Goal: Task Accomplishment & Management: Complete application form

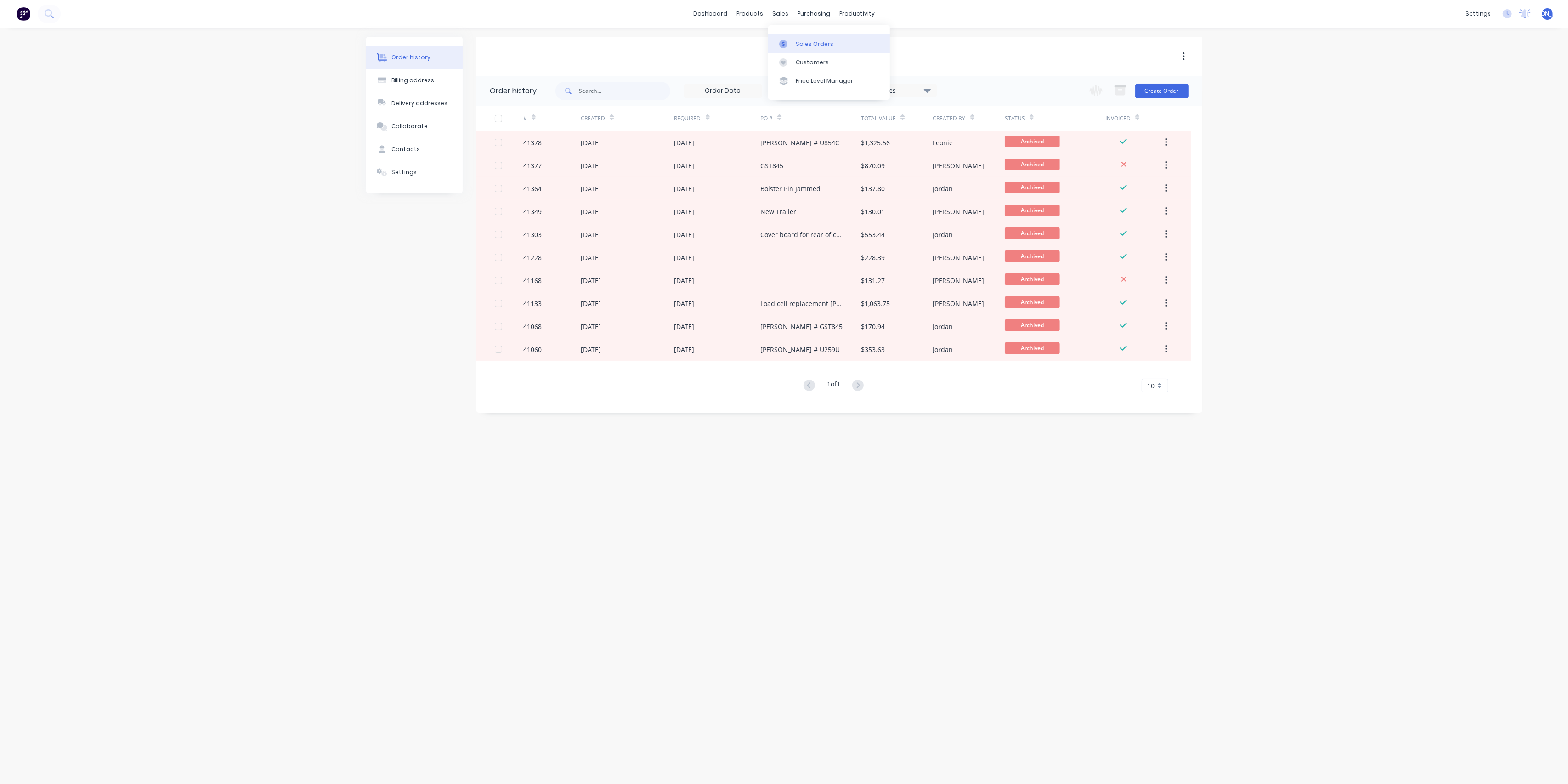
click at [806, 42] on div "Sales Orders" at bounding box center [814, 44] width 37 height 8
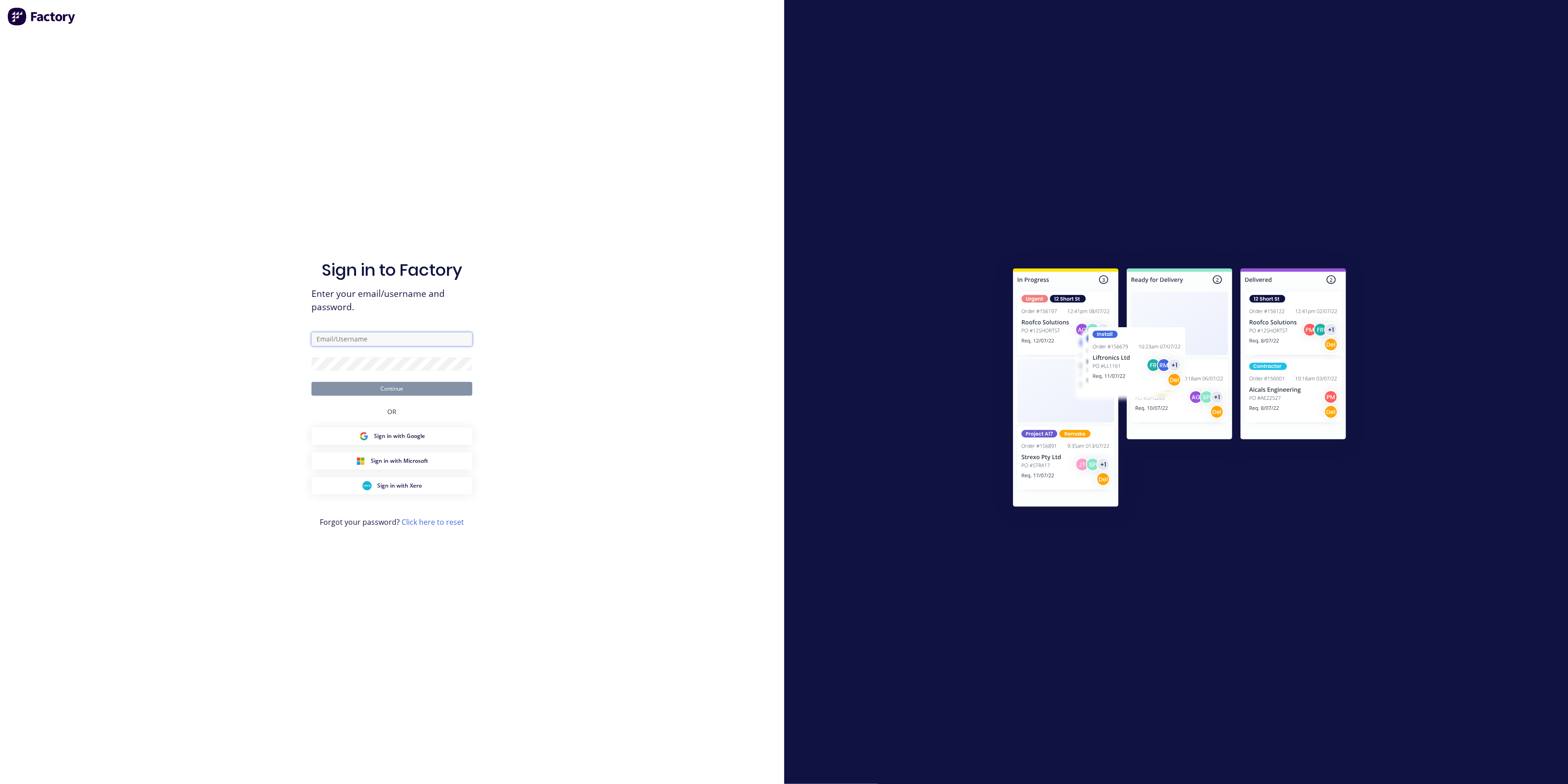
click at [347, 336] on input "text" at bounding box center [392, 339] width 161 height 14
click at [311, 382] on button "Continue" at bounding box center [392, 389] width 161 height 14
drag, startPoint x: 398, startPoint y: 329, endPoint x: 283, endPoint y: 312, distance: 116.2
click at [283, 312] on div "Sign in to Factory Enter your email/username and password. [PERSON_NAME][EMAIL_…" at bounding box center [392, 392] width 784 height 784
click at [364, 373] on button "Continue" at bounding box center [392, 380] width 161 height 14
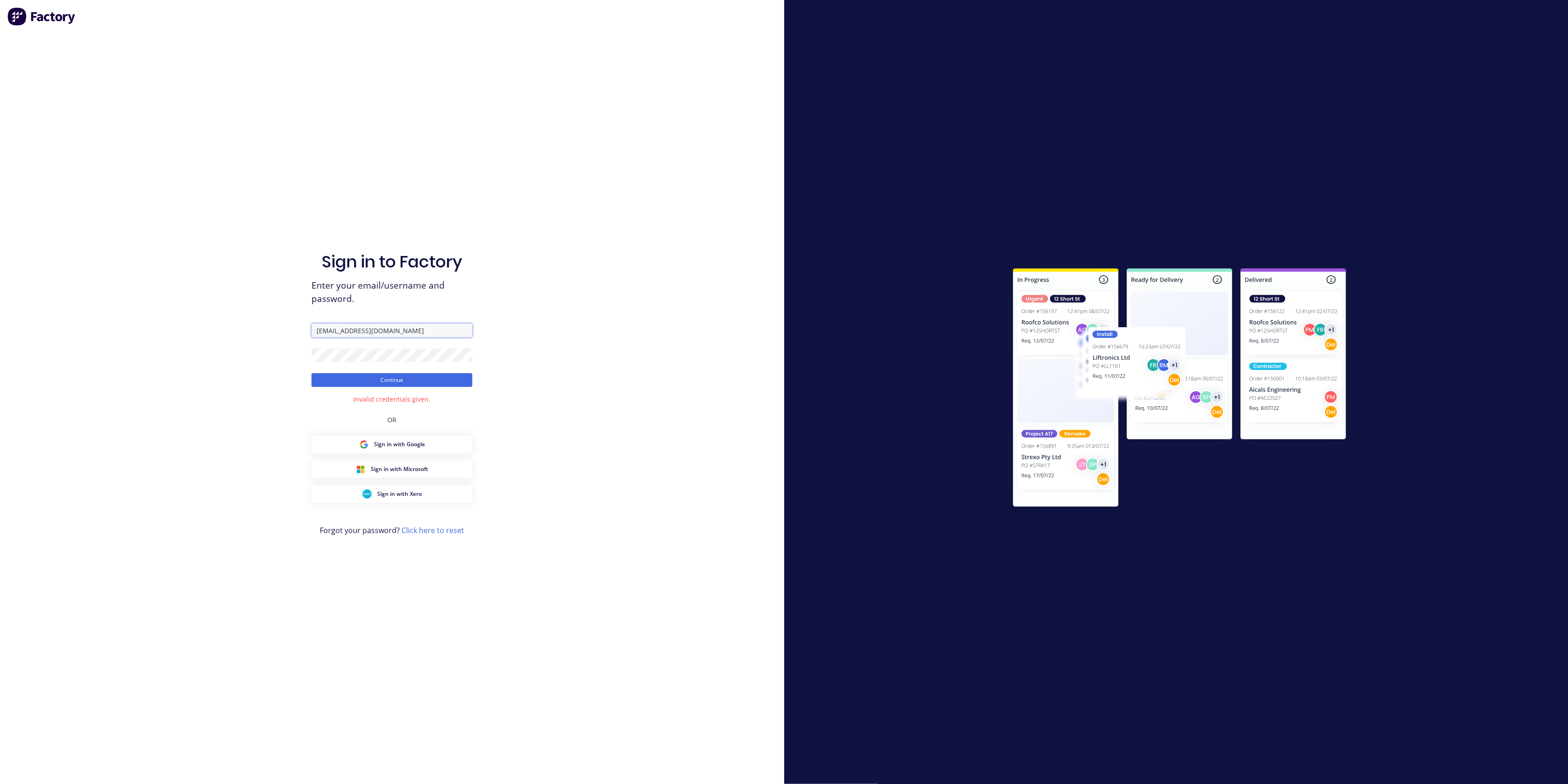
click at [333, 329] on input "[EMAIL_ADDRESS][DOMAIN_NAME]" at bounding box center [392, 331] width 161 height 14
type input "[EMAIL_ADDRESS][DOMAIN_NAME]"
click at [311, 373] on button "Continue" at bounding box center [392, 380] width 161 height 14
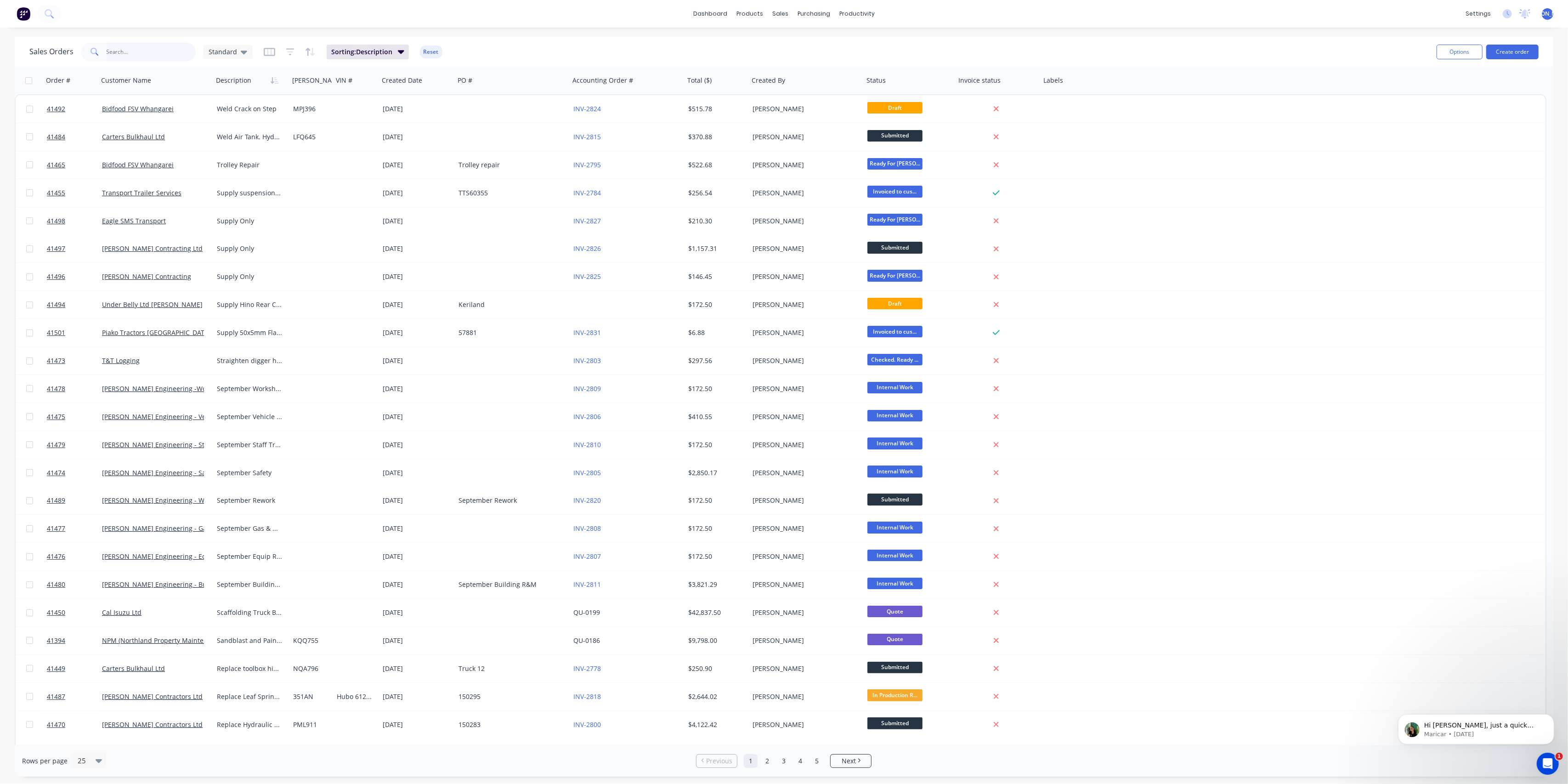
click at [137, 52] on input "text" at bounding box center [151, 52] width 89 height 18
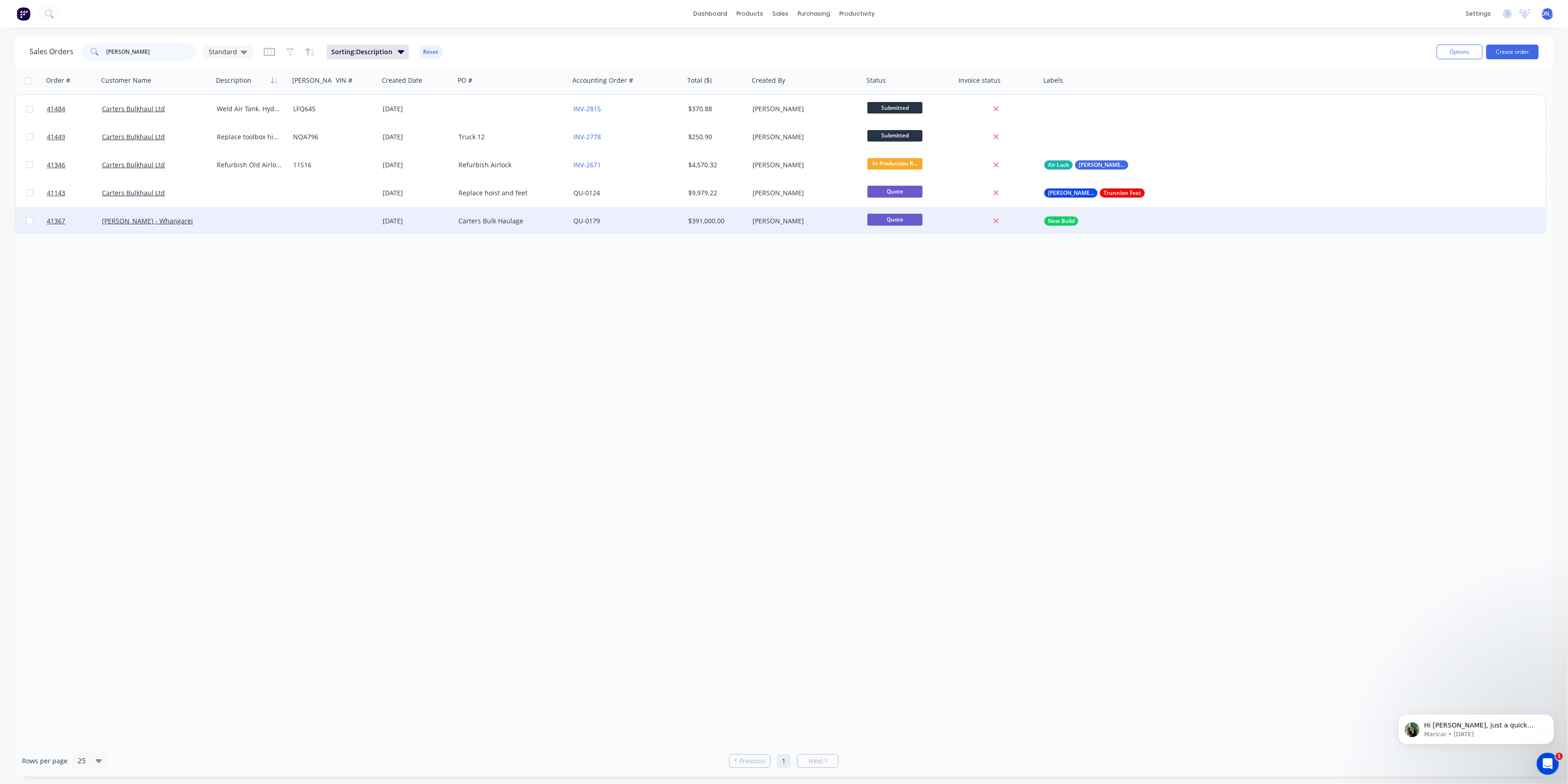
type input "[PERSON_NAME]"
click at [326, 224] on div at bounding box center [311, 221] width 44 height 27
click at [160, 228] on div "[PERSON_NAME] - Whangarei" at bounding box center [156, 221] width 115 height 27
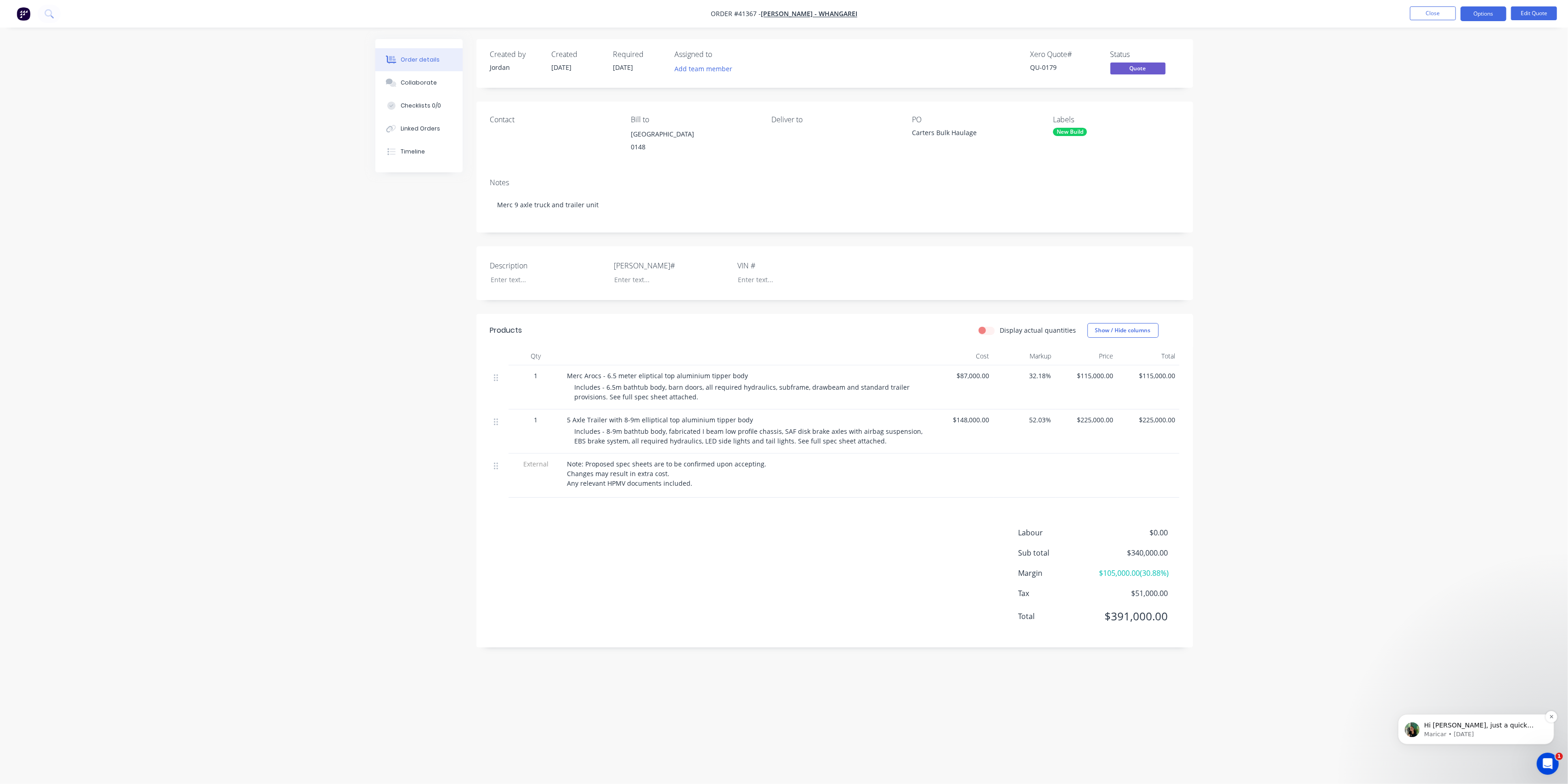
click at [1474, 728] on p "Hi [PERSON_NAME], just a quick update — the fix for this issue was released pre…" at bounding box center [1483, 725] width 118 height 9
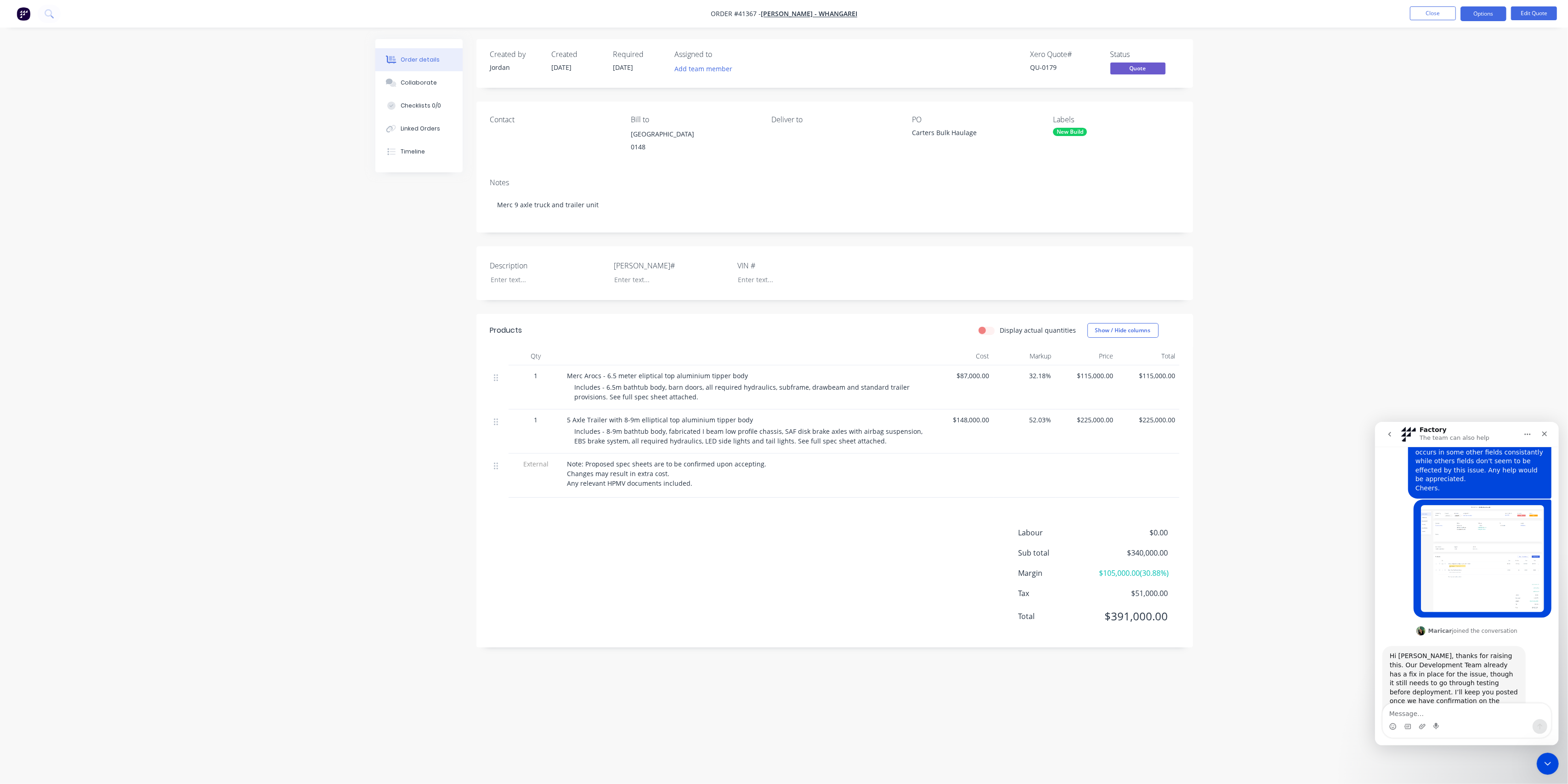
scroll to position [247, 0]
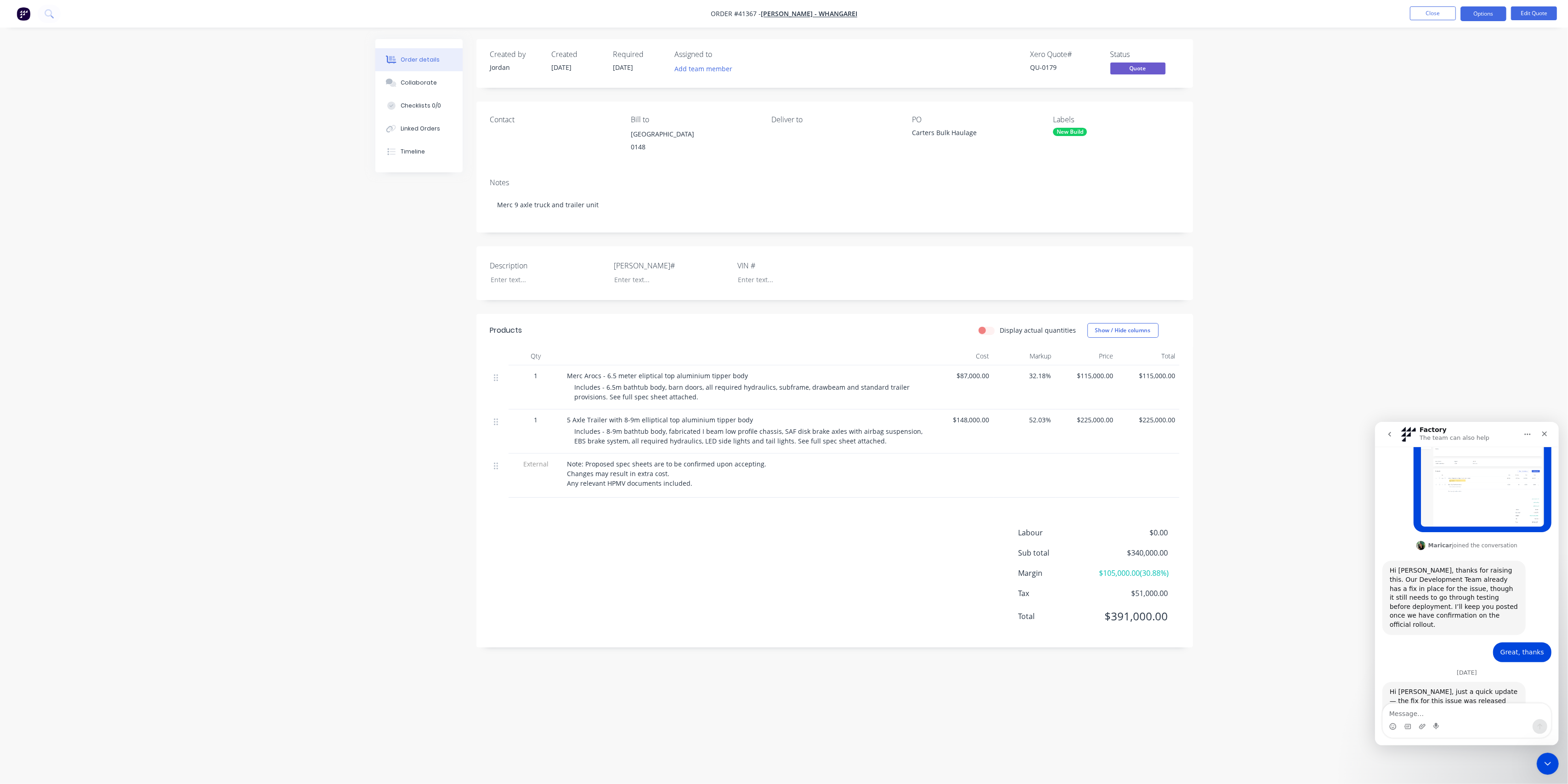
click at [1292, 374] on div "Order details Collaborate Checklists 0/0 Linked Orders Timeline Order details C…" at bounding box center [784, 392] width 1568 height 784
click at [1384, 434] on button "go back" at bounding box center [1389, 434] width 18 height 18
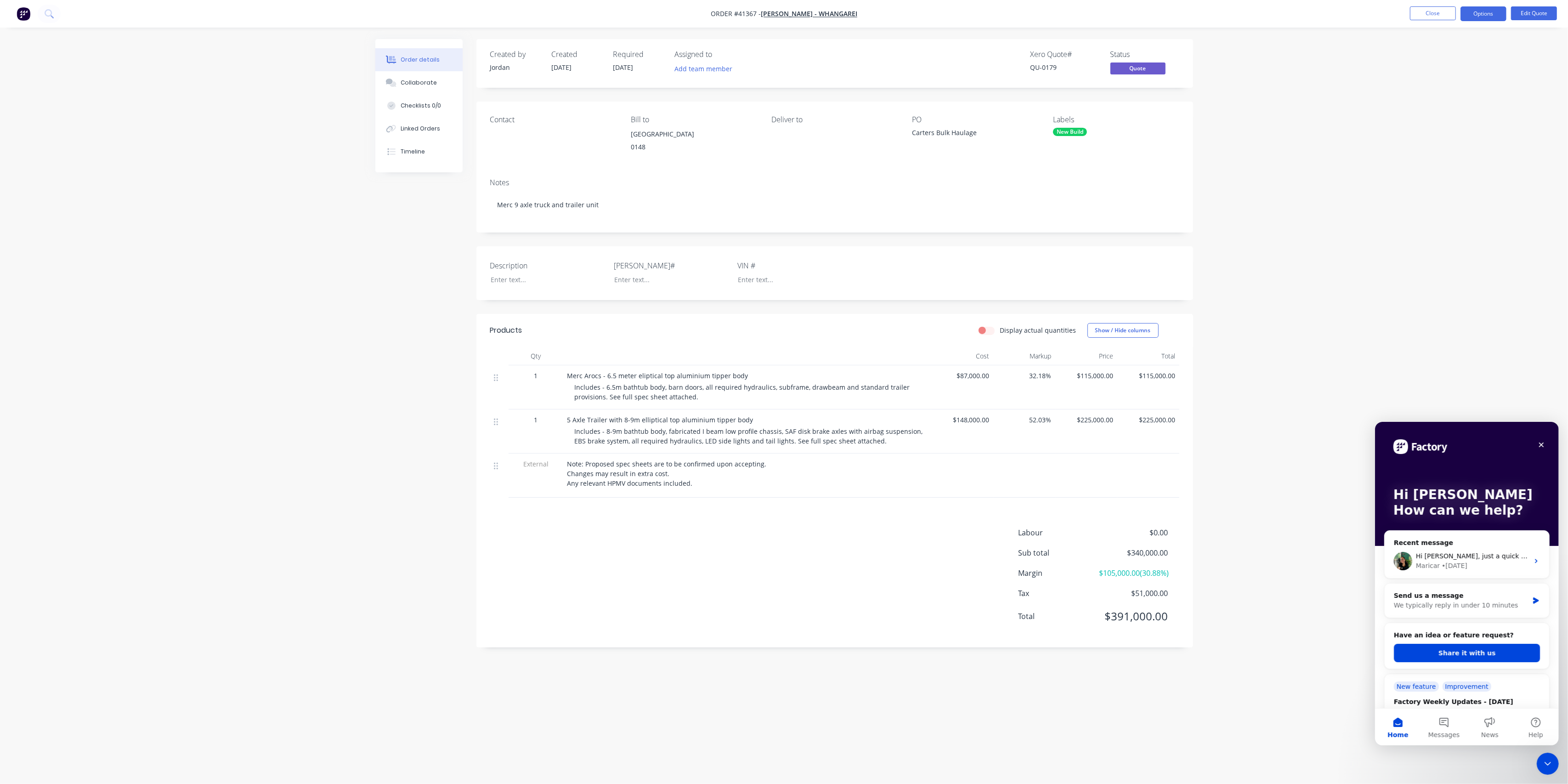
click at [340, 403] on div "Order details Collaborate Checklists 0/0 Linked Orders Timeline Order details C…" at bounding box center [784, 392] width 1568 height 784
drag, startPoint x: 1441, startPoint y: 128, endPoint x: 1455, endPoint y: 130, distance: 14.1
click at [1442, 127] on div "Order details Collaborate Checklists 0/0 Linked Orders Timeline Order details C…" at bounding box center [784, 392] width 1568 height 784
click at [1543, 443] on icon "Close" at bounding box center [1541, 444] width 7 height 7
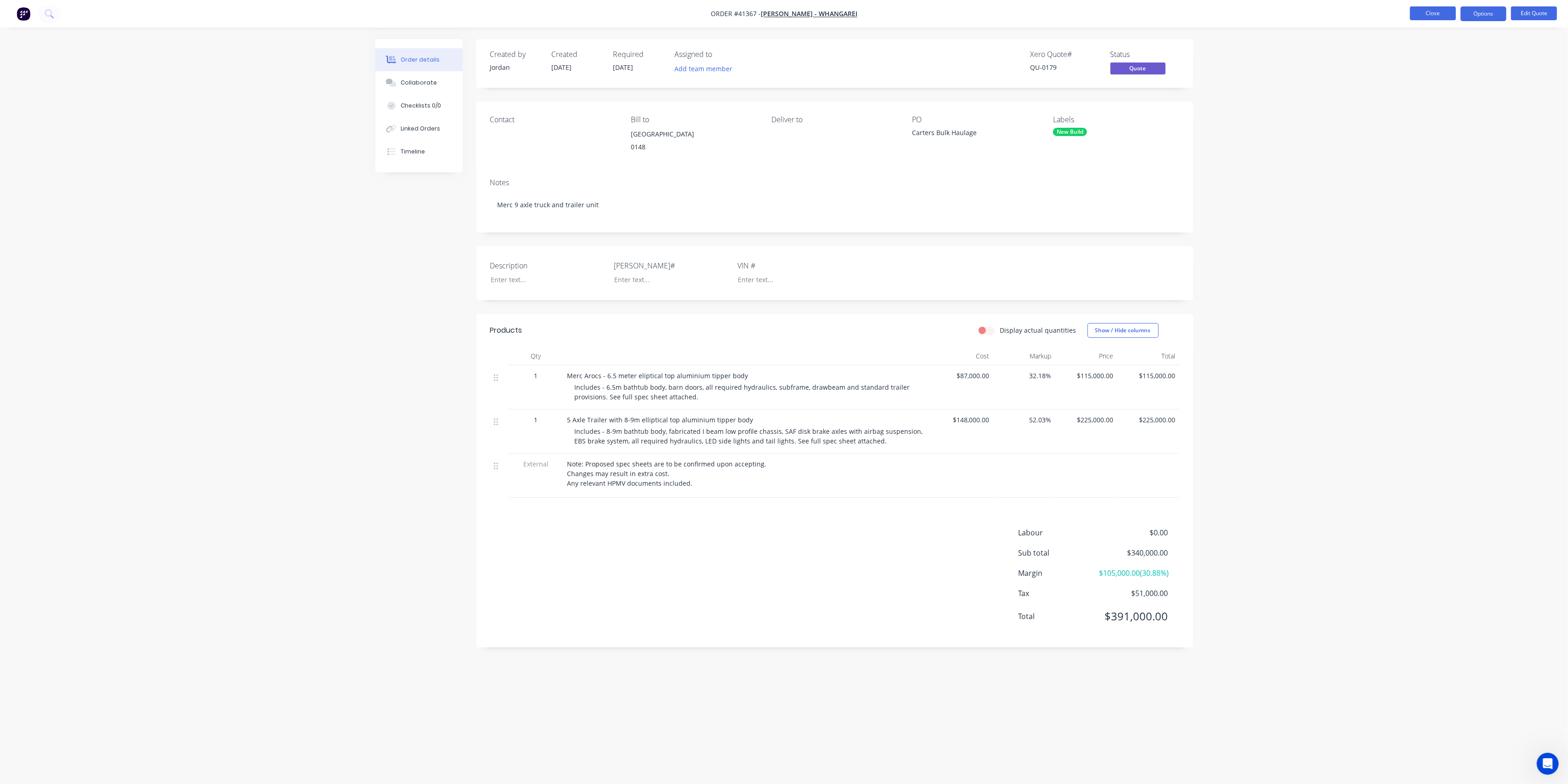
click at [1440, 16] on button "Close" at bounding box center [1433, 13] width 46 height 14
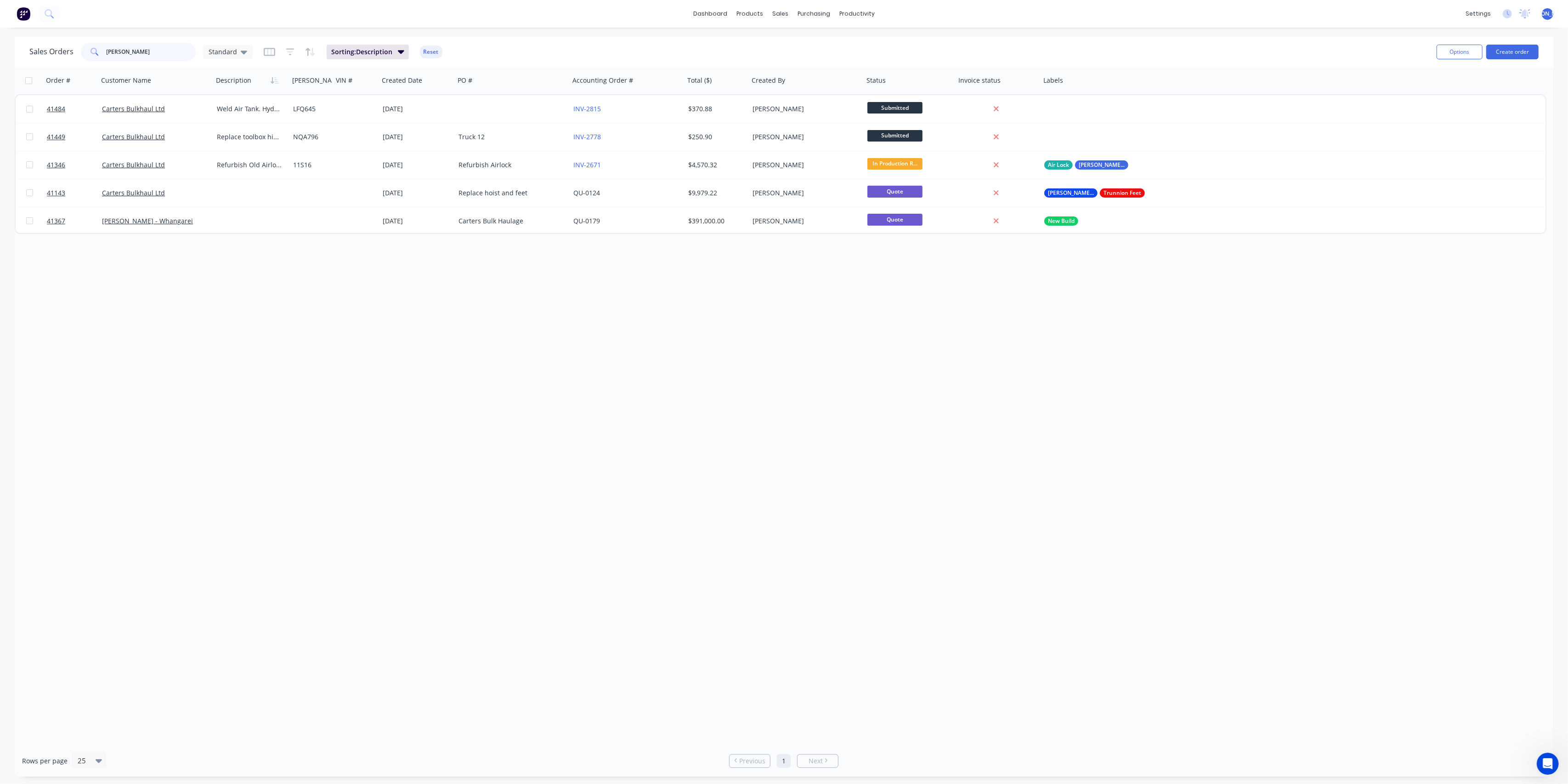
click at [127, 53] on input "[PERSON_NAME]" at bounding box center [151, 52] width 89 height 18
click at [1516, 50] on button "Create order" at bounding box center [1512, 51] width 52 height 15
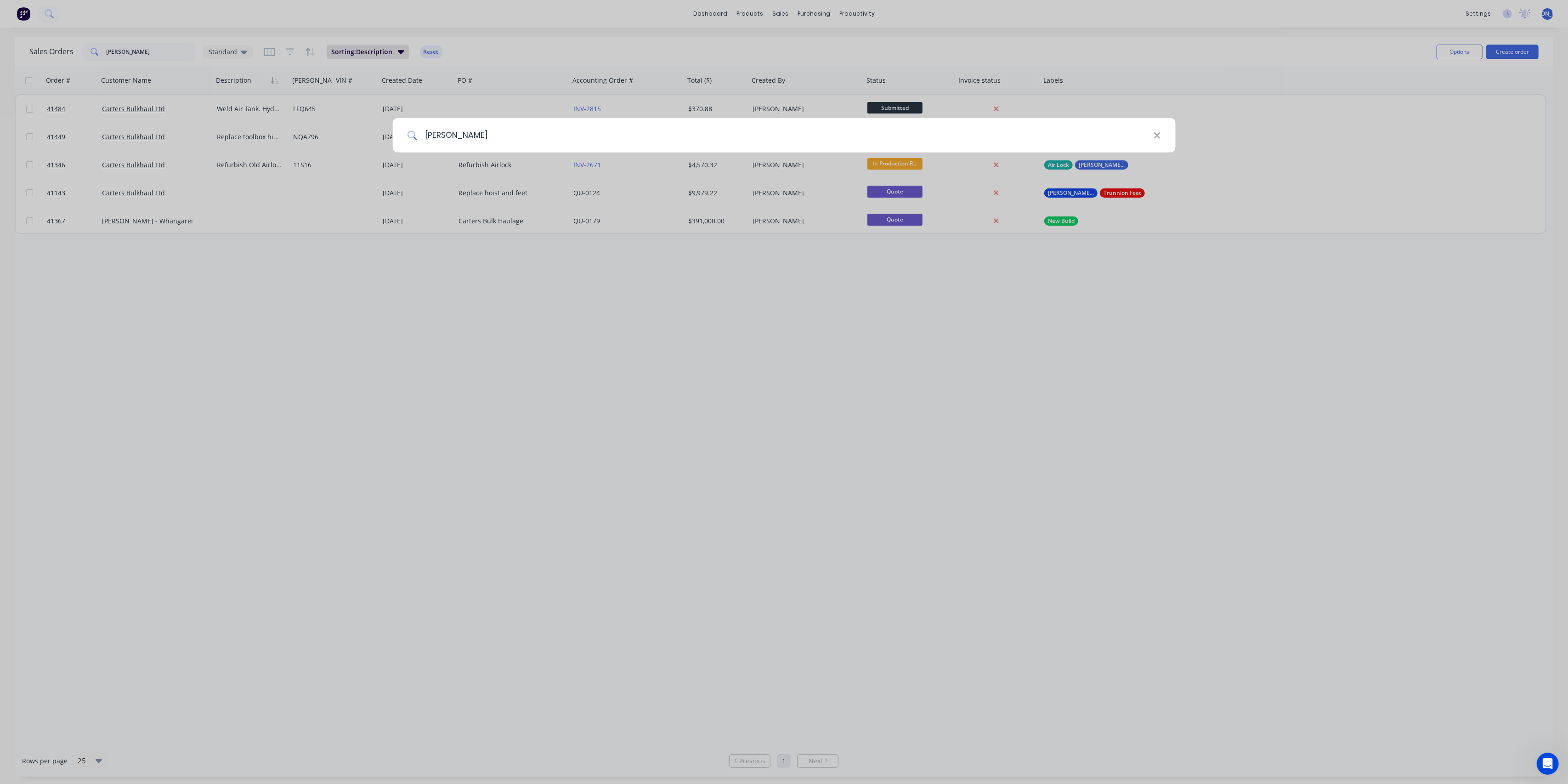
type input "[PERSON_NAME]"
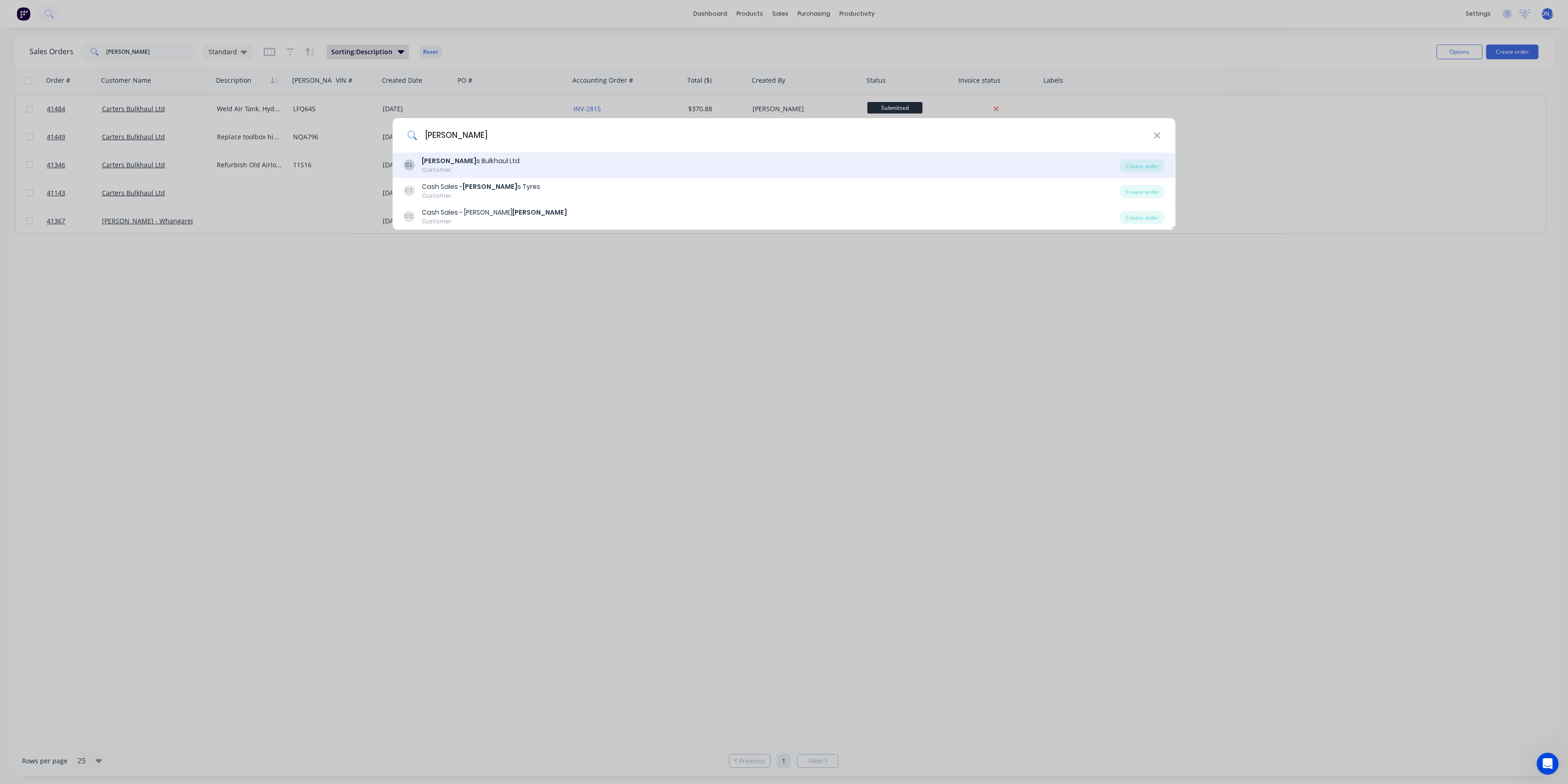
click at [474, 160] on div "[PERSON_NAME] s Bulkhaul Ltd" at bounding box center [470, 161] width 98 height 10
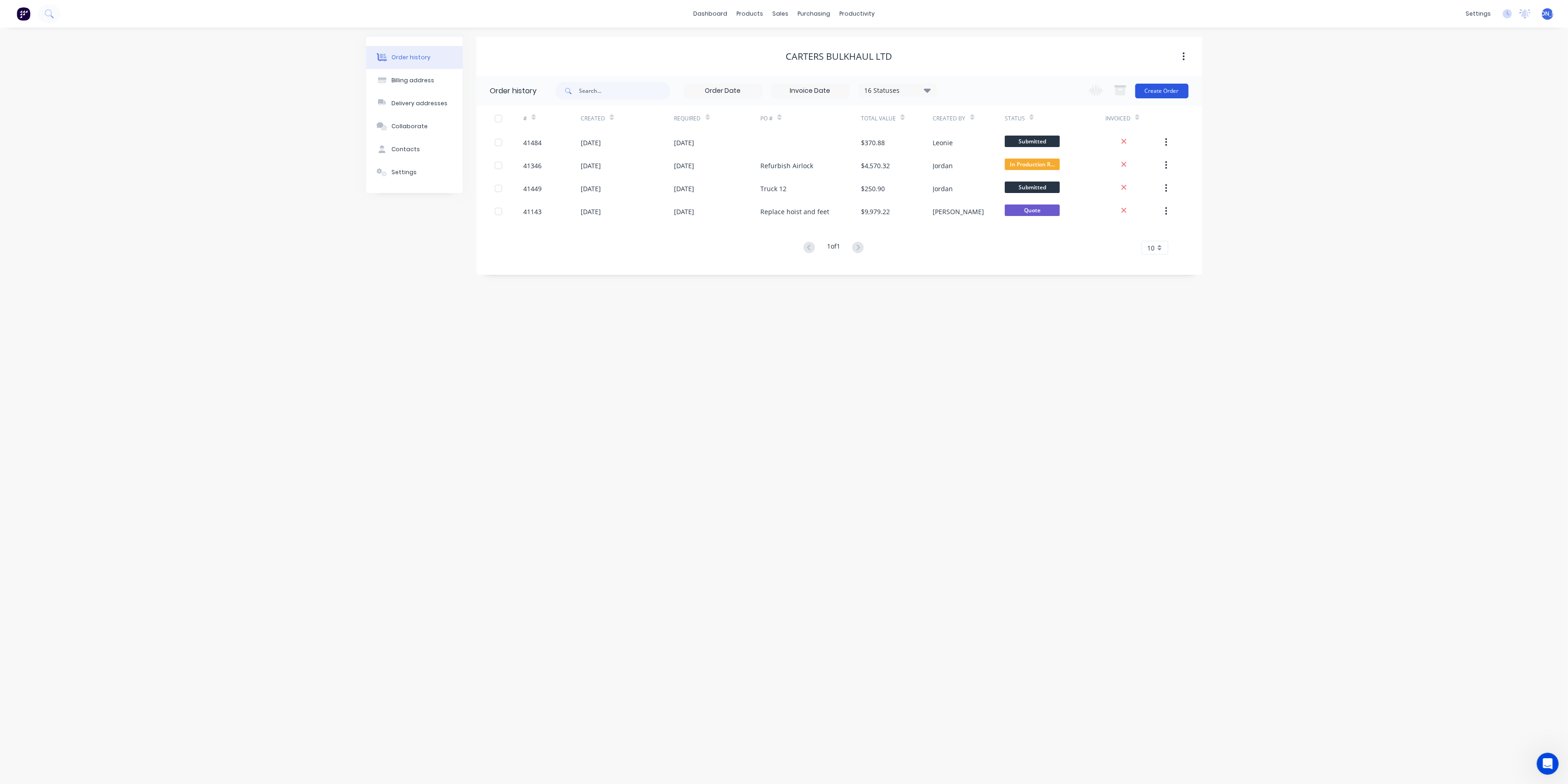
click at [1178, 85] on button "Create Order" at bounding box center [1162, 91] width 54 height 15
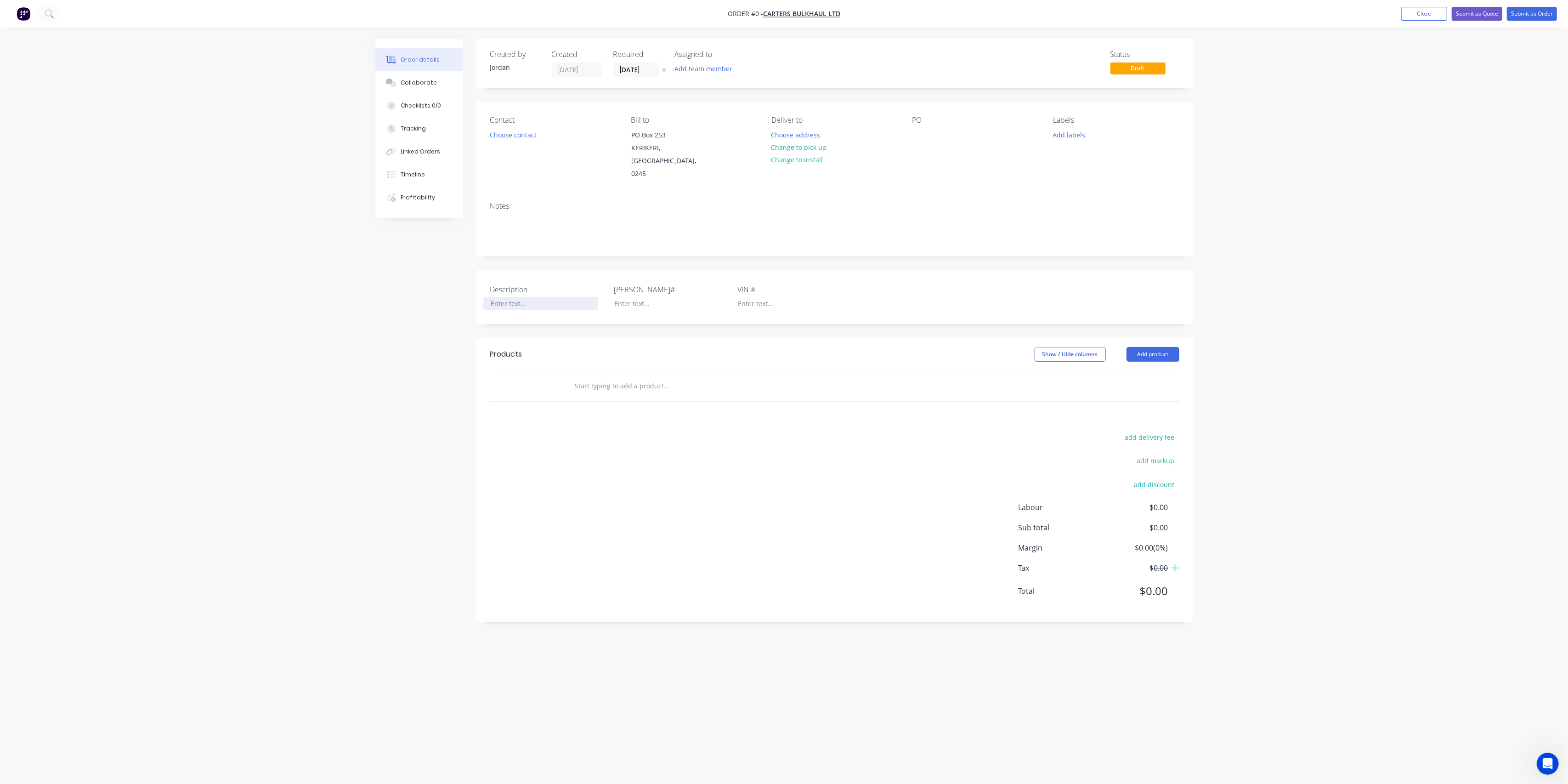
click at [508, 297] on div at bounding box center [541, 303] width 115 height 13
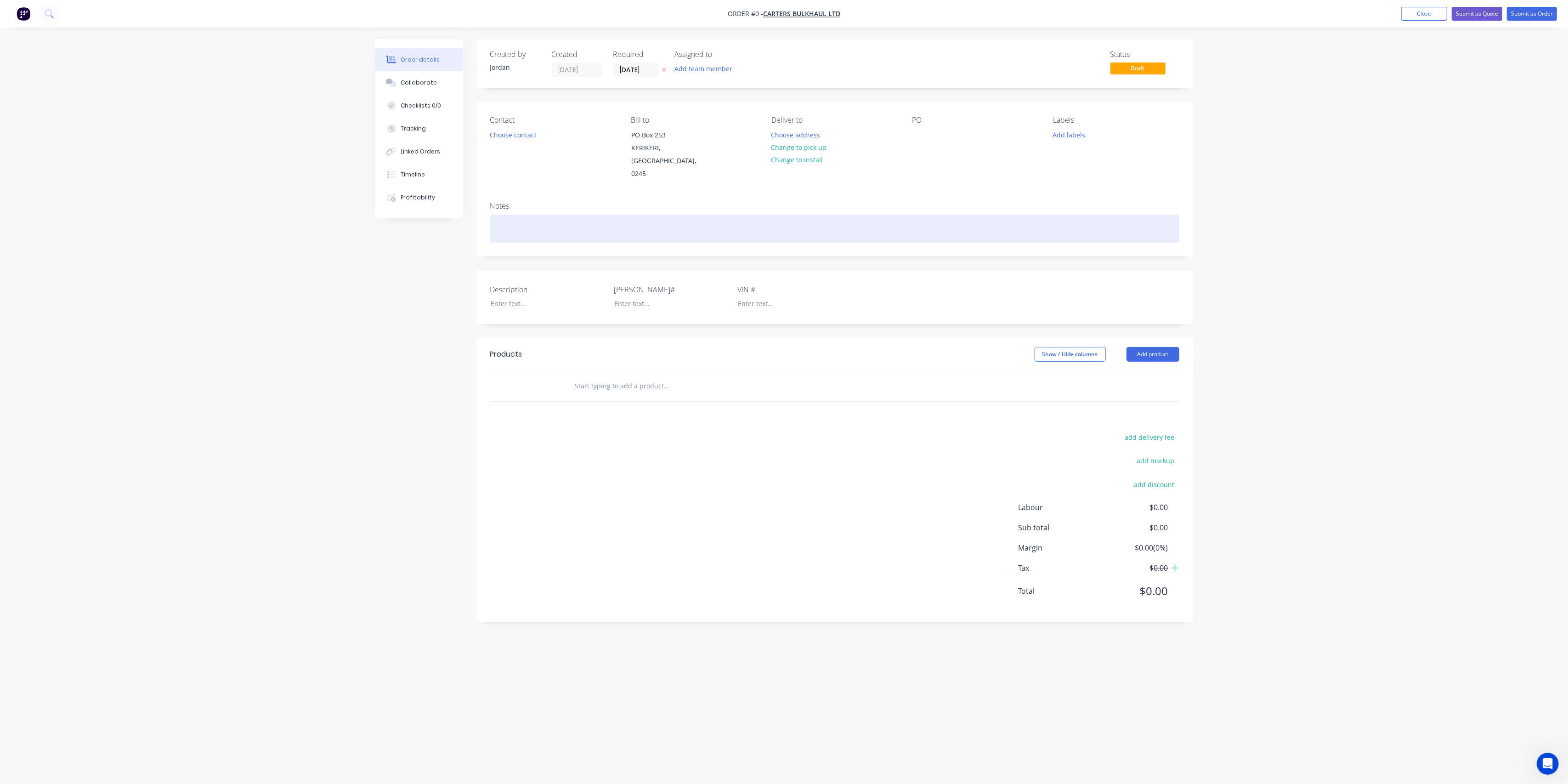
click at [610, 217] on div "Order details Collaborate Checklists 0/0 Tracking Linked Orders Timeline Profit…" at bounding box center [784, 374] width 837 height 671
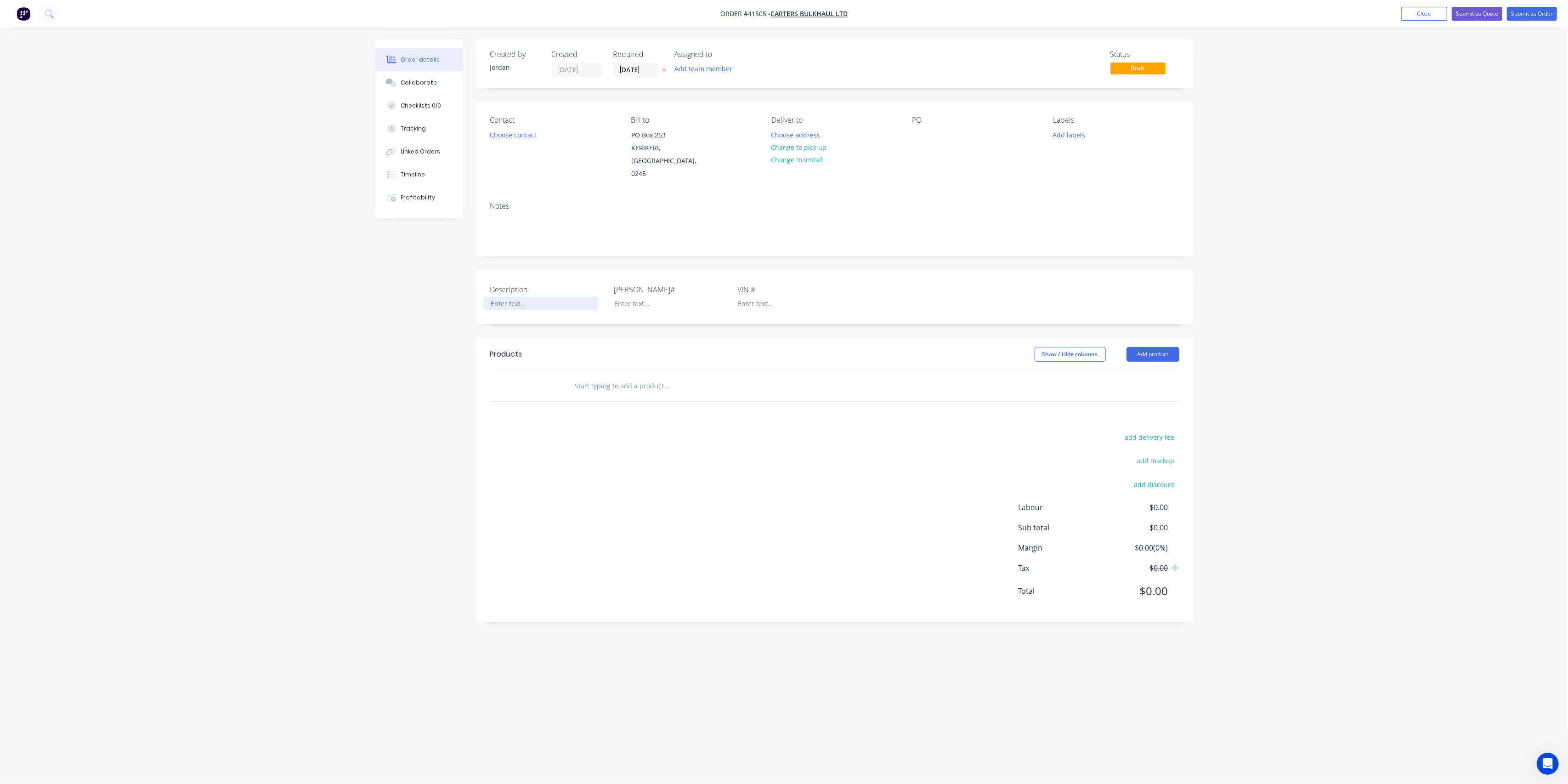
click at [522, 297] on div at bounding box center [541, 303] width 115 height 13
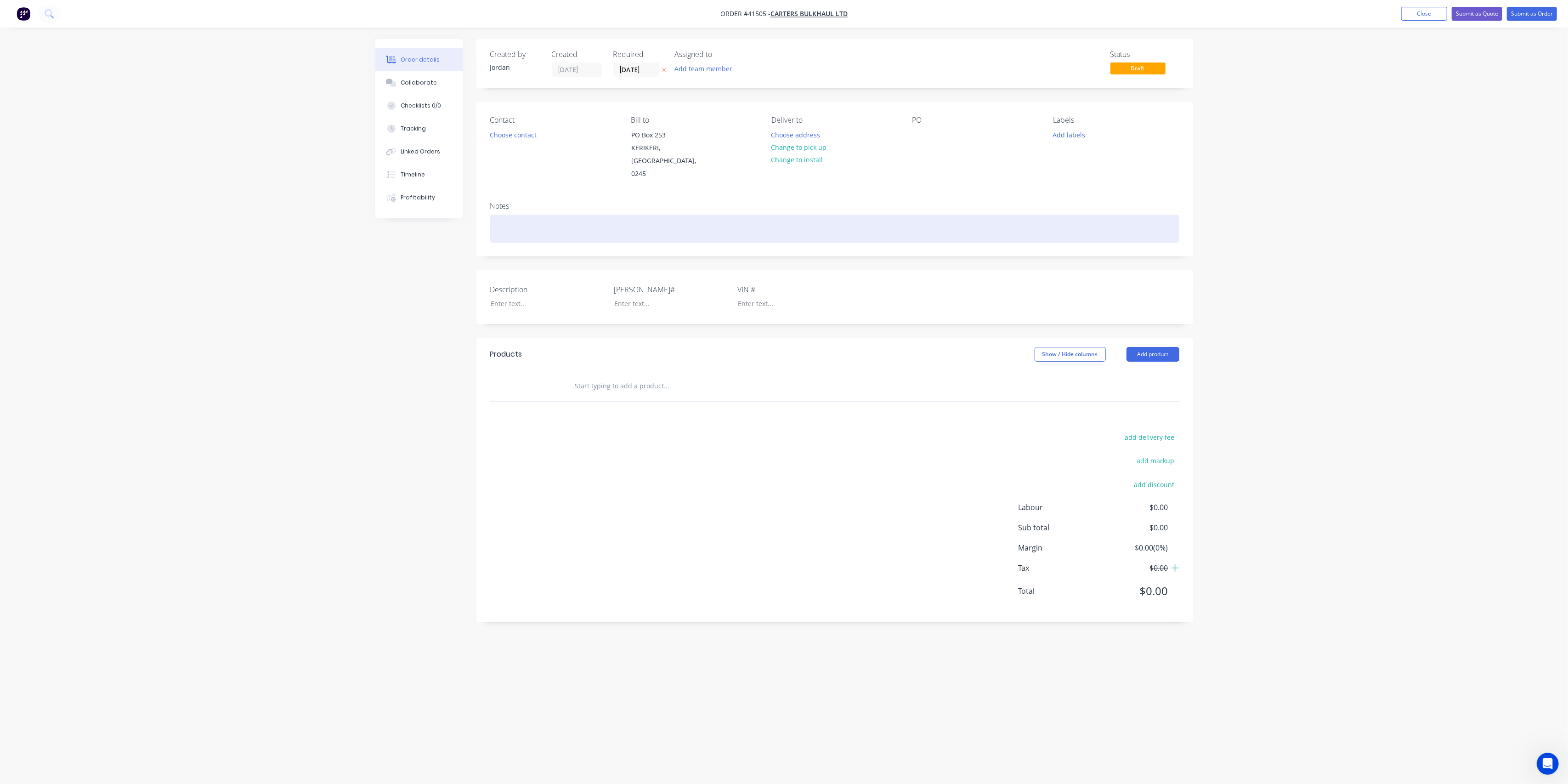
click at [557, 214] on div at bounding box center [835, 228] width 689 height 28
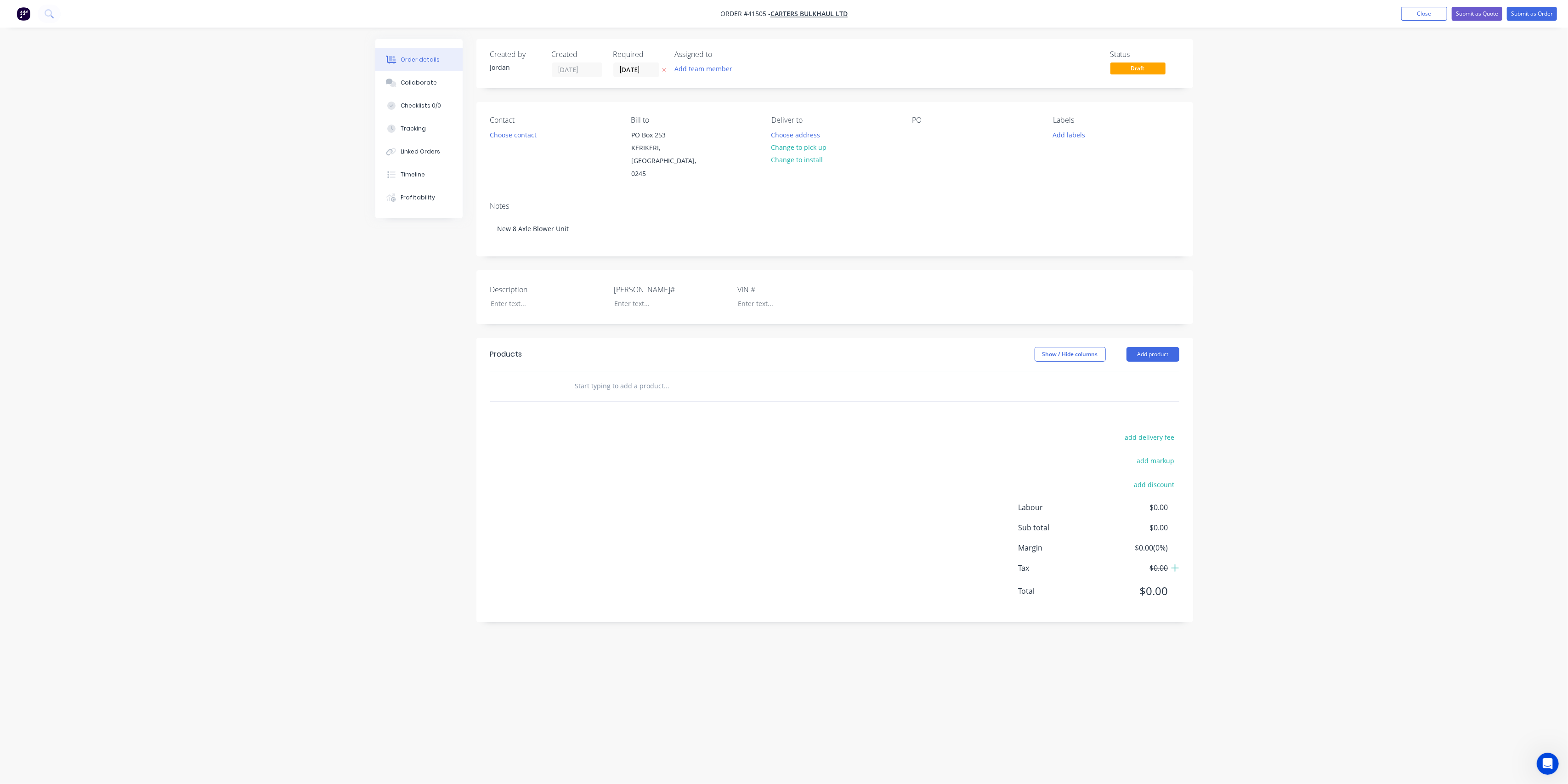
click at [373, 296] on div "Order details Collaborate Checklists 0/0 Tracking Linked Orders Timeline Profit…" at bounding box center [784, 374] width 837 height 671
click at [630, 377] on input "text" at bounding box center [667, 386] width 184 height 18
type input "Truck Build"
click at [713, 410] on button "Add Truck Build to order" at bounding box center [716, 421] width 276 height 30
click at [625, 436] on input "text" at bounding box center [667, 446] width 184 height 18
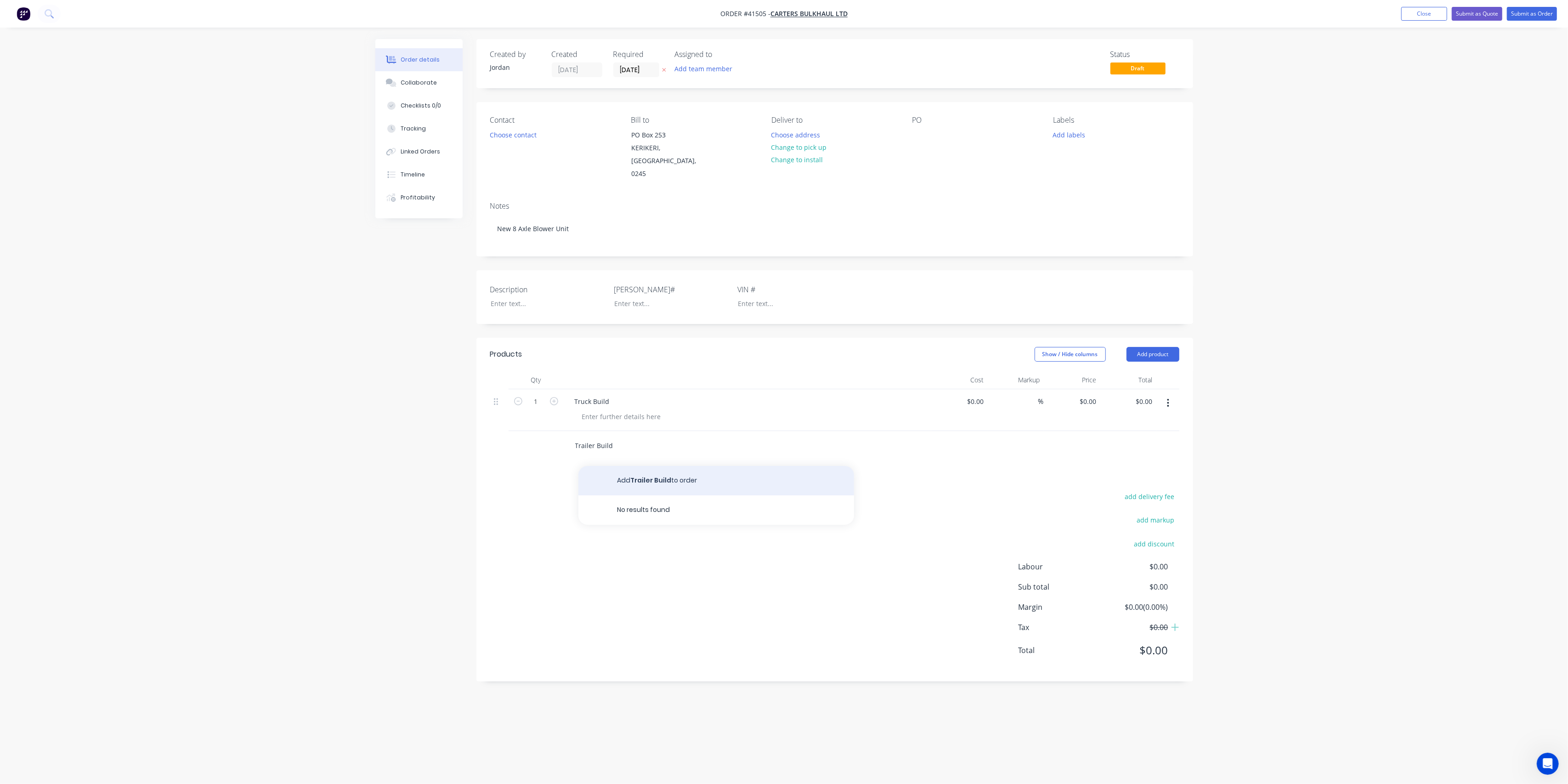
type input "Trailer Build"
click at [699, 471] on button "Add Trailer Build to order" at bounding box center [716, 481] width 276 height 30
drag, startPoint x: 906, startPoint y: 491, endPoint x: 900, endPoint y: 476, distance: 16.2
click at [906, 489] on div "Products Show / Hide columns Add product Qty Cost Markup Price Total 1 Truck Bu…" at bounding box center [834, 530] width 717 height 386
click at [1488, 14] on button "Submit as Quote" at bounding box center [1477, 14] width 51 height 14
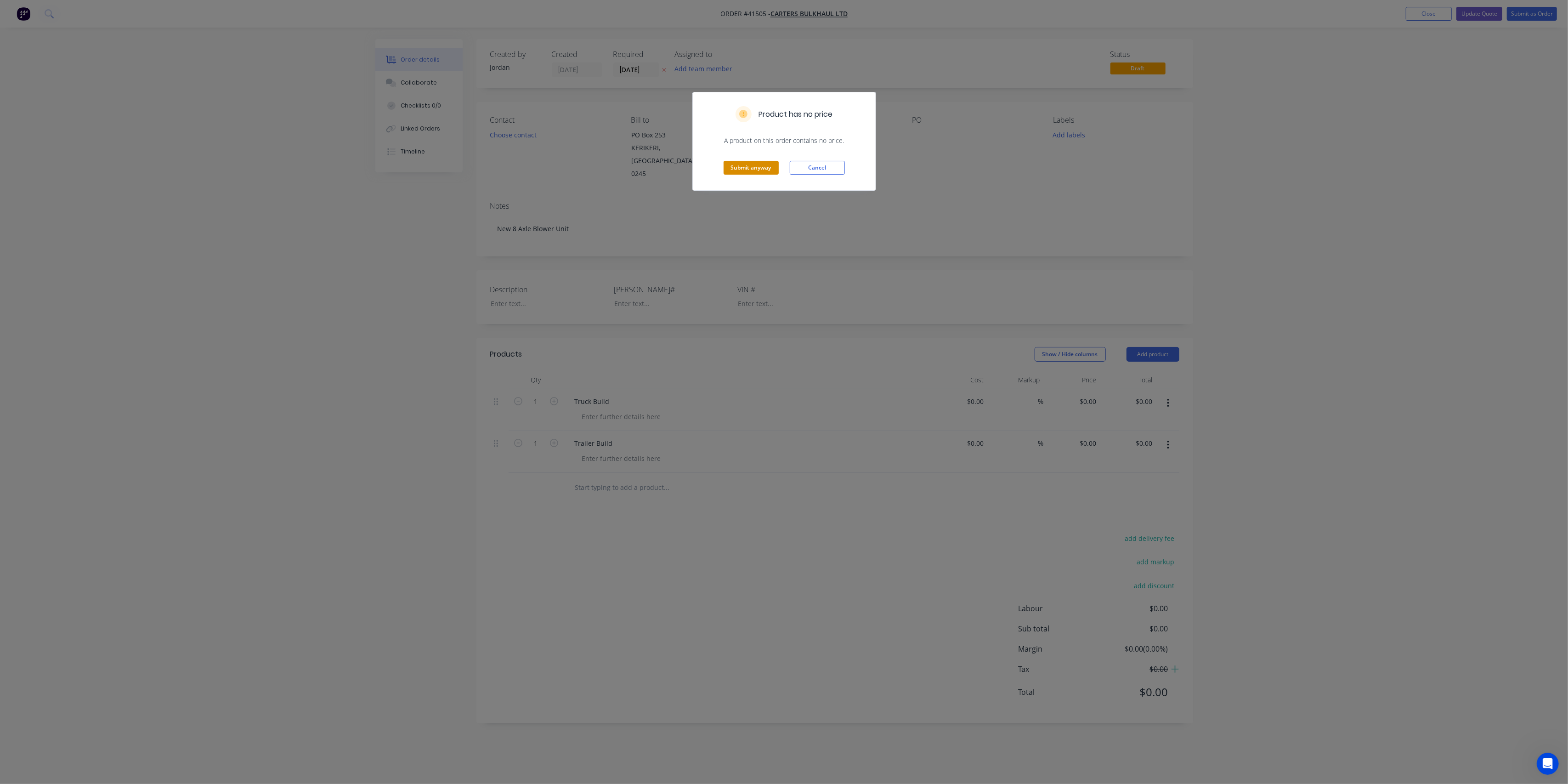
click at [764, 161] on button "Submit anyway" at bounding box center [751, 168] width 55 height 14
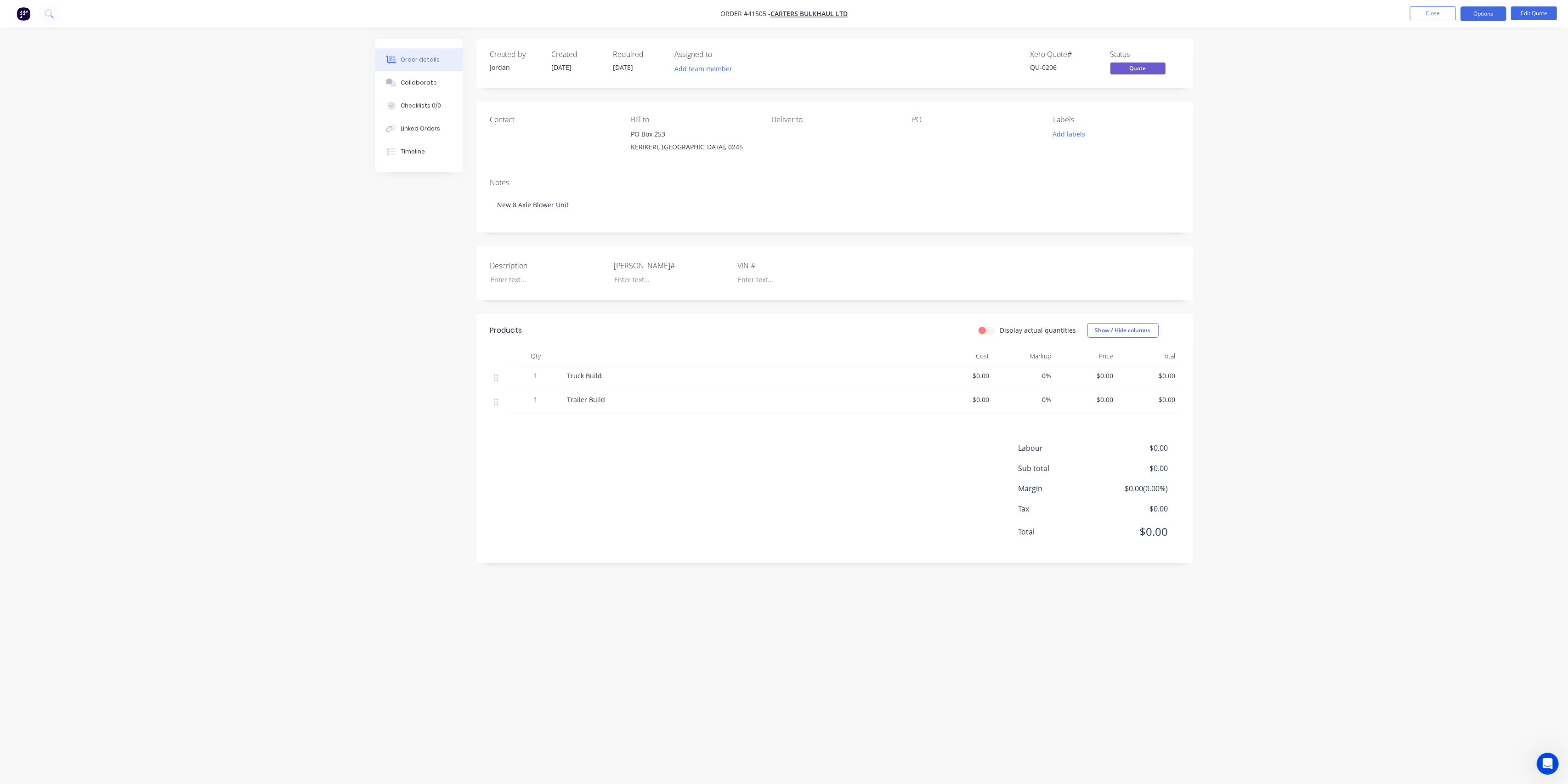
click at [1261, 189] on div "Order details Collaborate Checklists 0/0 Linked Orders Timeline Order details C…" at bounding box center [784, 392] width 1568 height 784
click at [785, 13] on span "Carters Bulkhaul Ltd" at bounding box center [809, 14] width 78 height 8
click at [817, 16] on span "Carters Bulkhaul Ltd" at bounding box center [809, 14] width 78 height 8
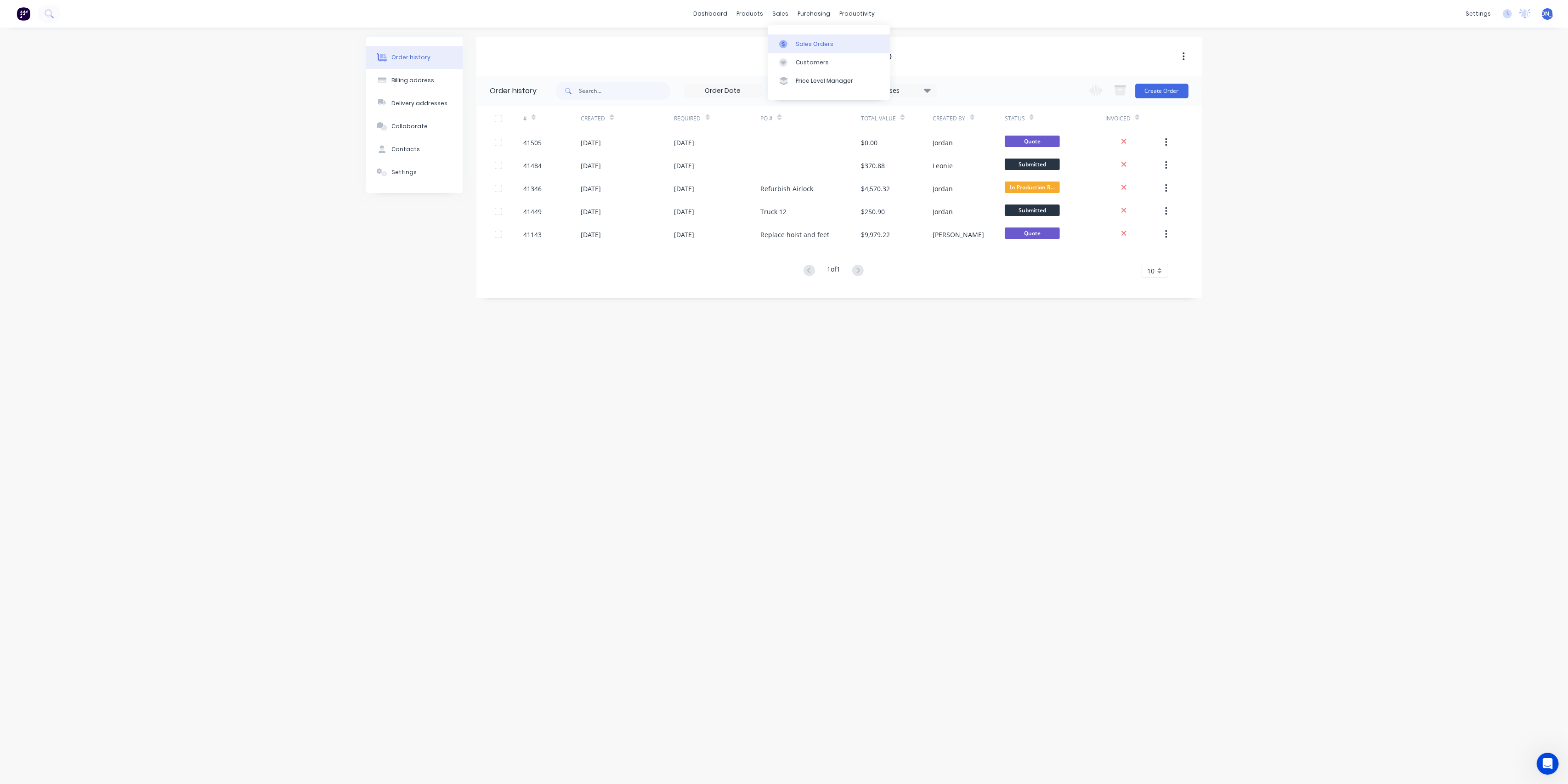
click at [802, 41] on div "Sales Orders" at bounding box center [814, 44] width 37 height 8
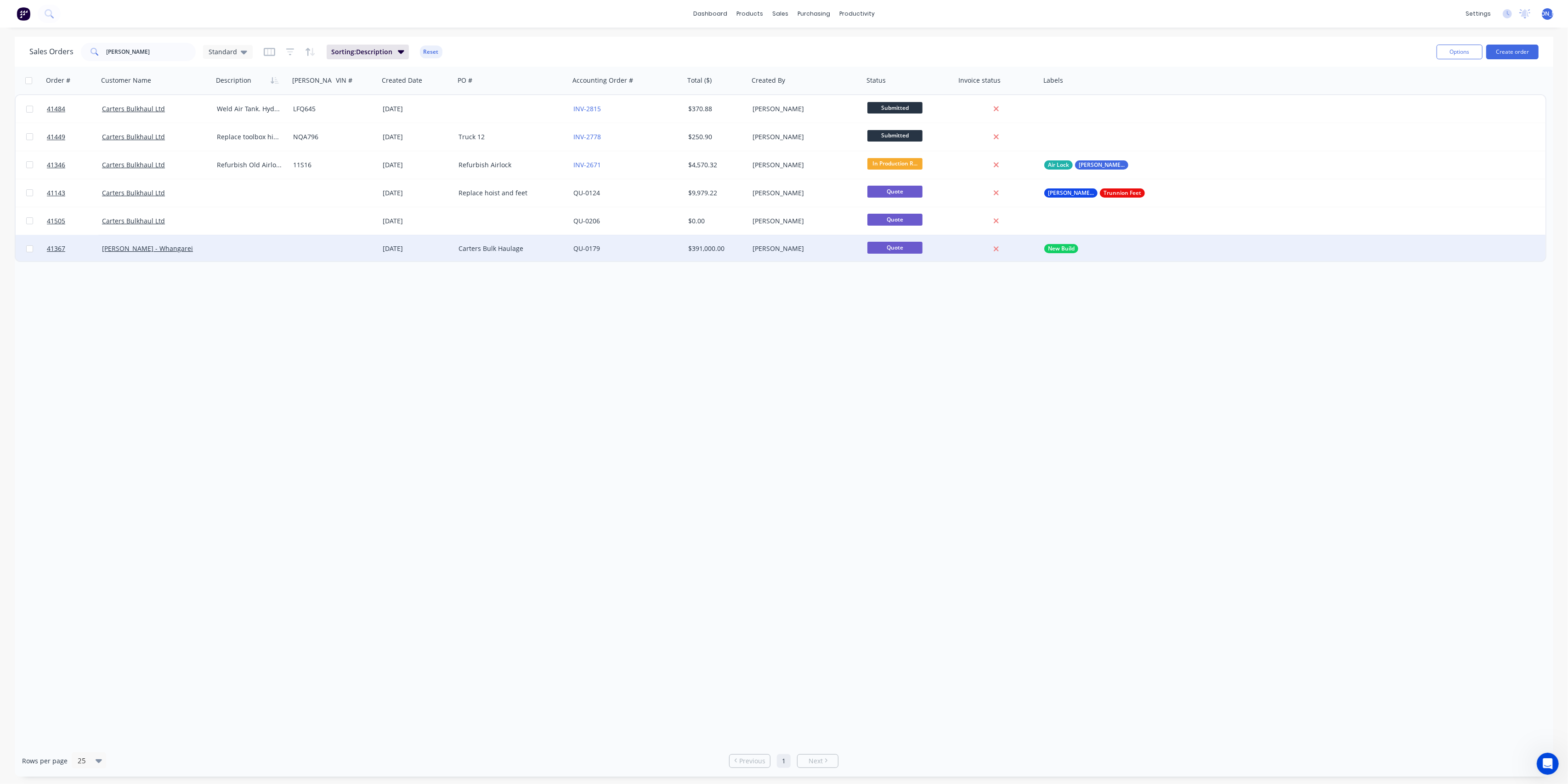
click at [290, 255] on div at bounding box center [311, 248] width 44 height 27
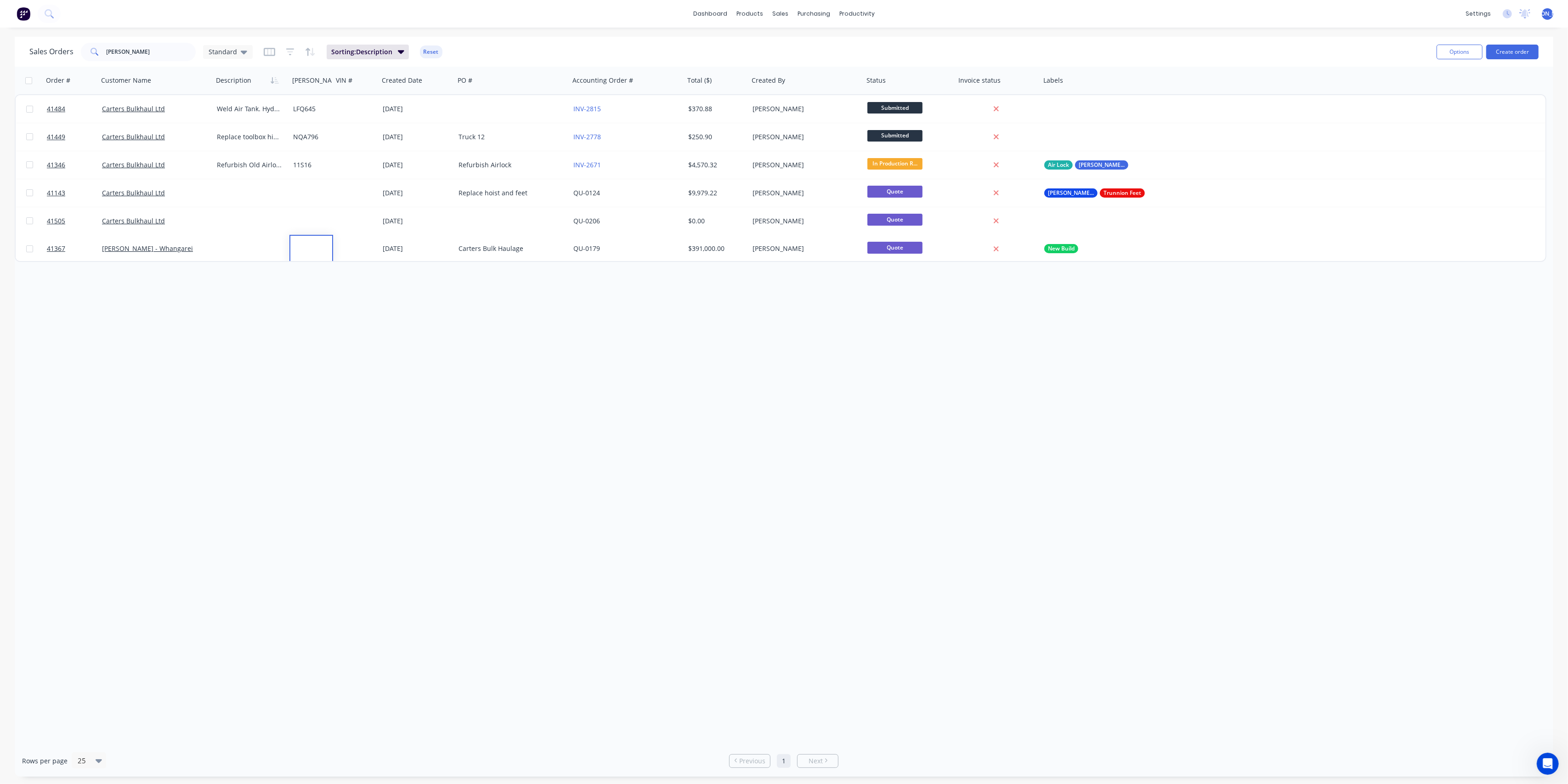
click at [302, 338] on div "Order # Customer Name Description [PERSON_NAME]# VIN # Created Date PO # Accoun…" at bounding box center [784, 406] width 1538 height 678
